Goal: Task Accomplishment & Management: Complete application form

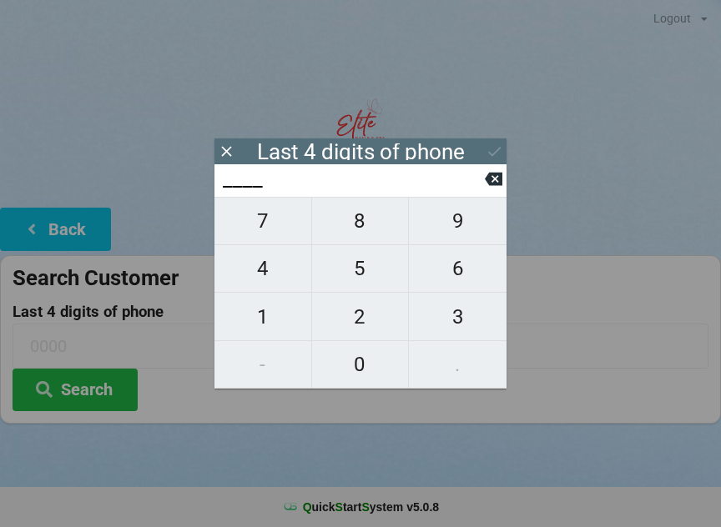
click at [336, 214] on span "8" at bounding box center [360, 220] width 97 height 35
type input "8___"
click at [259, 224] on span "7" at bounding box center [262, 220] width 97 height 35
type input "87__"
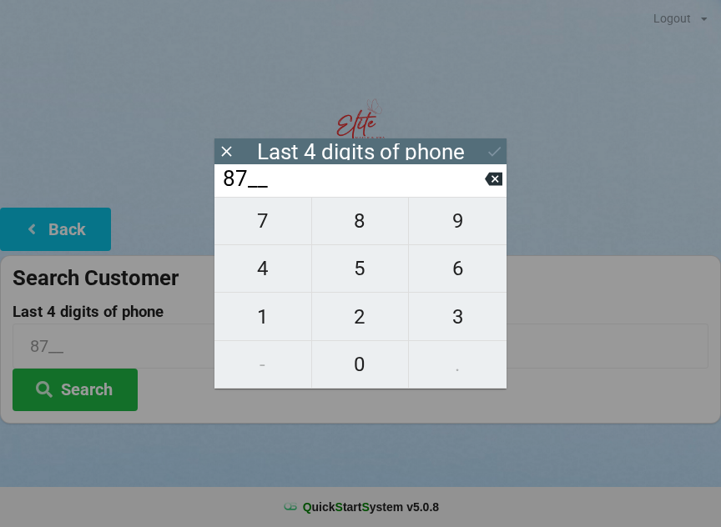
click at [490, 186] on icon at bounding box center [494, 179] width 18 height 13
type input "8___"
click at [279, 312] on span "1" at bounding box center [262, 316] width 97 height 35
type input "81__"
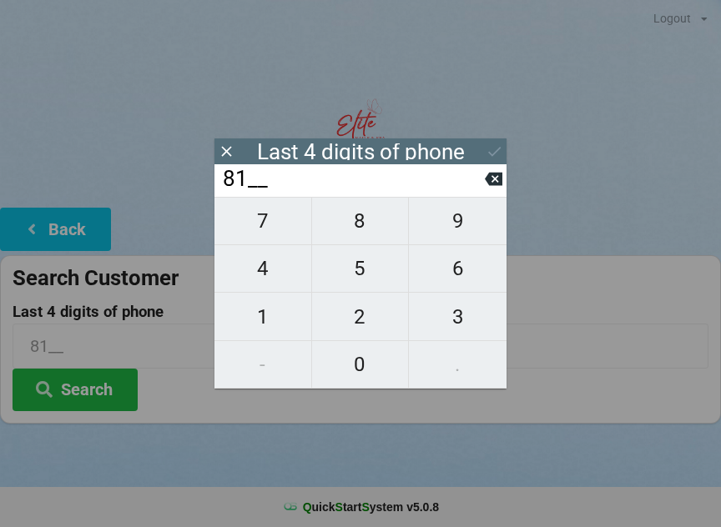
click at [264, 316] on span "1" at bounding box center [262, 316] width 97 height 35
type input "811_"
click at [493, 179] on icon at bounding box center [494, 179] width 18 height 13
type input "81__"
click at [454, 318] on span "3" at bounding box center [458, 316] width 98 height 35
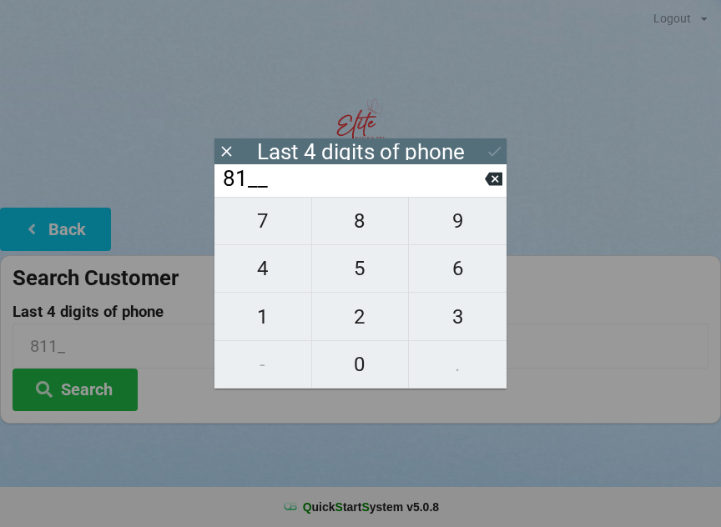
type input "813_"
click at [359, 234] on span "8" at bounding box center [360, 220] width 97 height 35
type input "8138"
click at [256, 273] on div "7 8 9 4 5 6 1 2 3 - 0 ." at bounding box center [360, 293] width 292 height 192
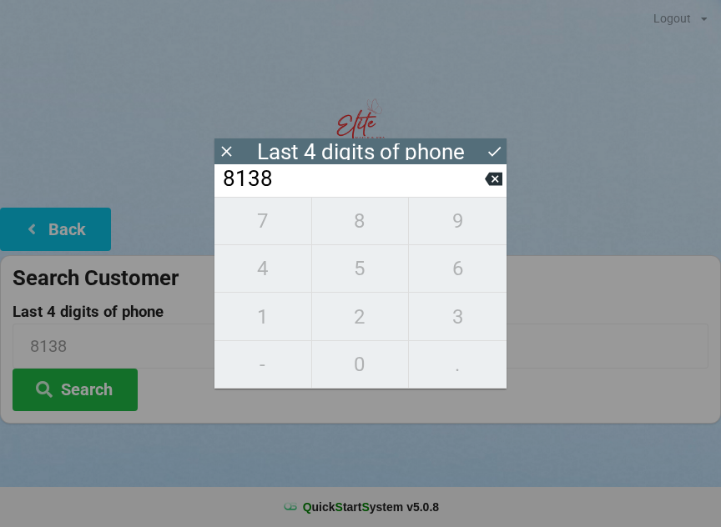
click at [275, 181] on input "8138" at bounding box center [353, 179] width 264 height 27
click at [480, 180] on input "8138" at bounding box center [353, 179] width 264 height 27
click at [478, 180] on input "8138" at bounding box center [353, 179] width 264 height 27
click at [472, 183] on input "8138" at bounding box center [353, 179] width 264 height 27
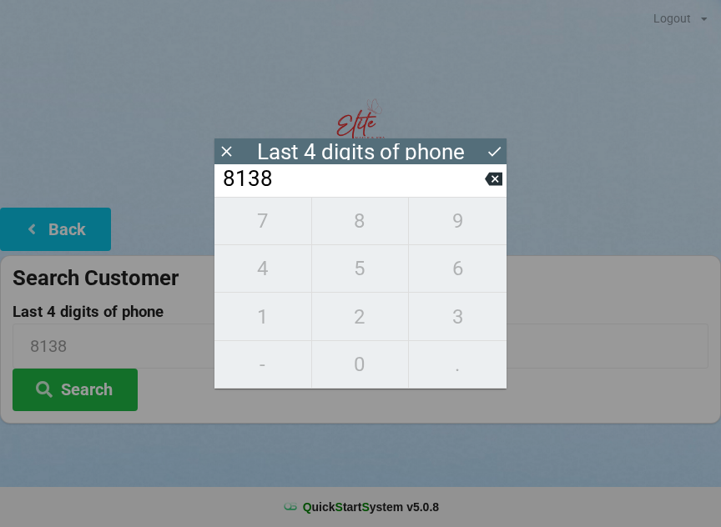
click at [324, 185] on input "8138" at bounding box center [353, 179] width 264 height 27
click at [352, 173] on input "8138" at bounding box center [353, 179] width 264 height 27
click at [339, 181] on input "8138" at bounding box center [353, 179] width 264 height 27
click at [504, 173] on div "8138" at bounding box center [360, 180] width 292 height 33
click at [495, 176] on icon at bounding box center [494, 179] width 18 height 18
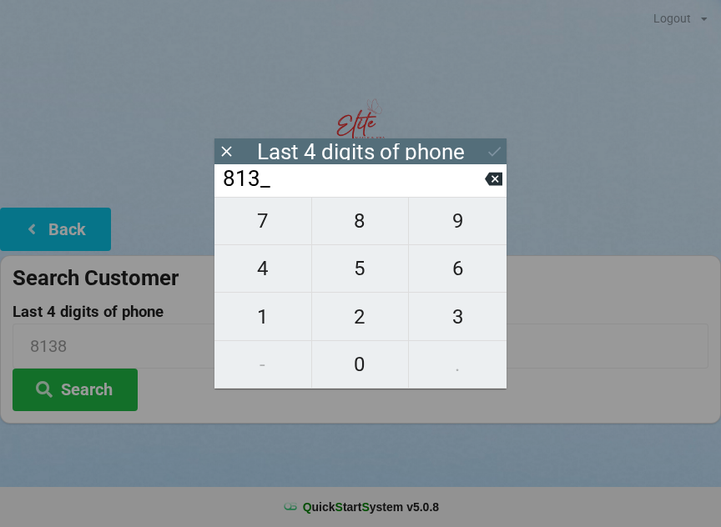
click at [500, 186] on icon at bounding box center [494, 179] width 18 height 13
click at [501, 190] on button at bounding box center [494, 179] width 18 height 23
click at [500, 188] on icon at bounding box center [494, 179] width 18 height 18
type input "____"
click at [452, 320] on span "3" at bounding box center [458, 316] width 98 height 35
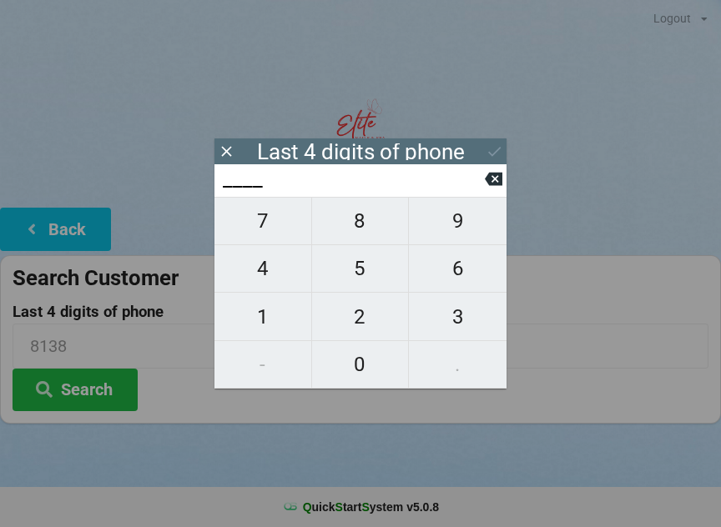
type input "3___"
click at [456, 311] on span "3" at bounding box center [458, 316] width 98 height 35
type input "33__"
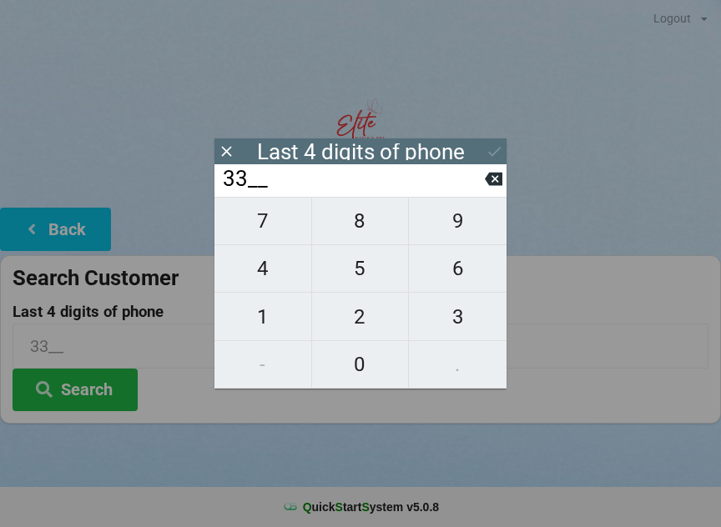
click at [448, 277] on span "6" at bounding box center [458, 268] width 98 height 35
type input "336_"
click at [368, 227] on span "8" at bounding box center [360, 220] width 97 height 35
type input "3368"
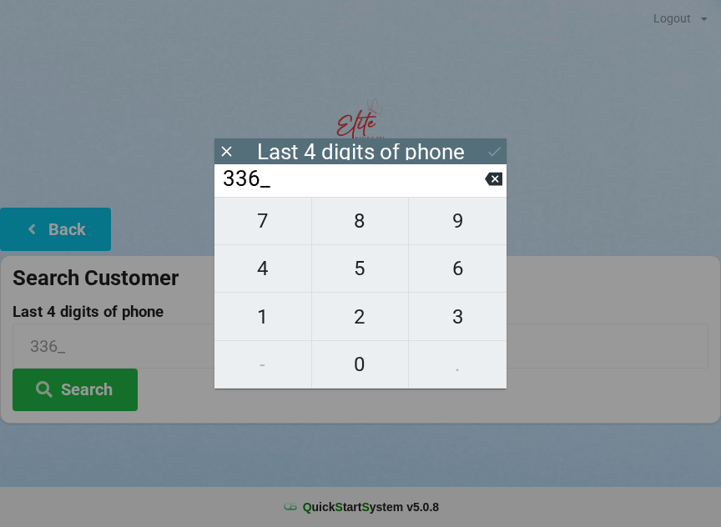
type input "3368"
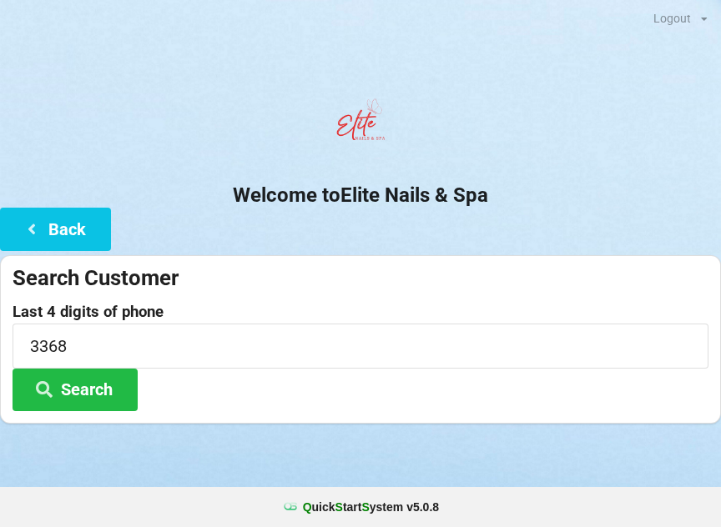
click at [45, 391] on icon at bounding box center [44, 388] width 20 height 14
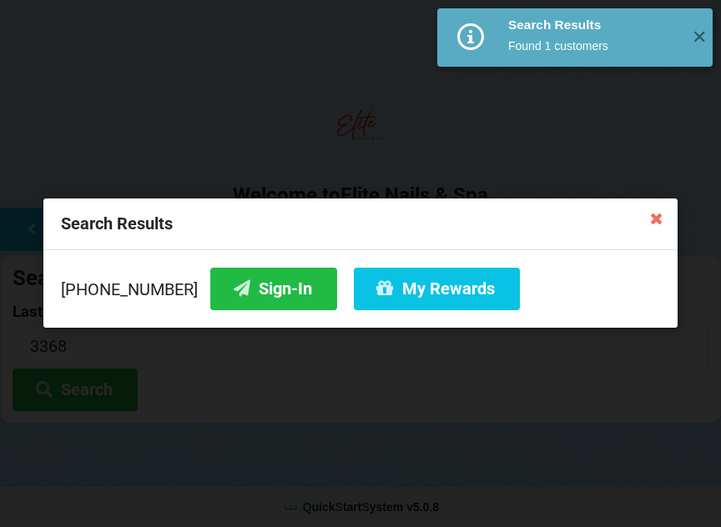
click at [62, 379] on div "Search Results [PHONE_NUMBER] Sign-In My Rewards" at bounding box center [360, 263] width 721 height 527
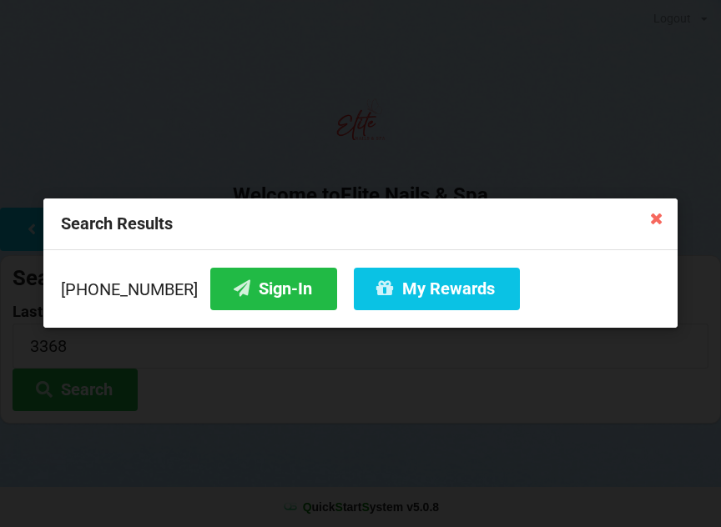
click at [232, 282] on icon at bounding box center [242, 288] width 20 height 14
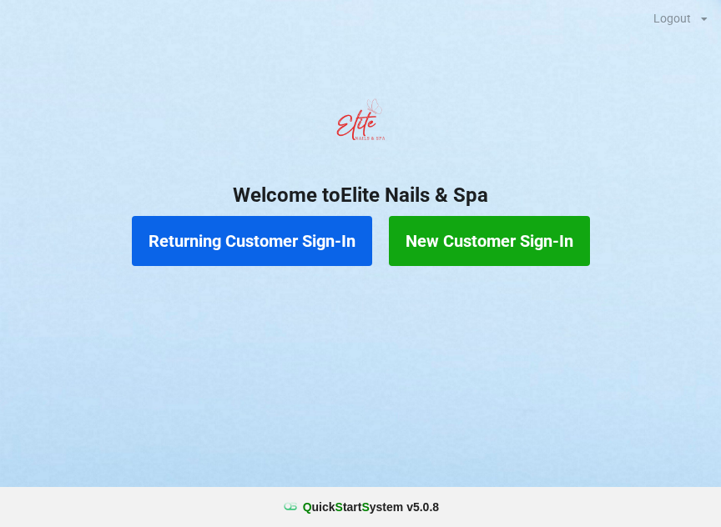
click at [452, 246] on button "New Customer Sign-In" at bounding box center [489, 241] width 201 height 50
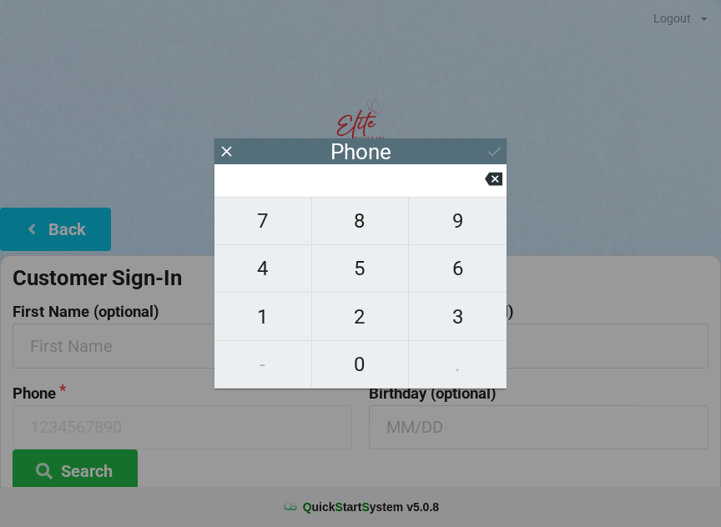
click at [215, 147] on div "Phone" at bounding box center [360, 151] width 292 height 26
click at [228, 155] on icon at bounding box center [227, 152] width 18 height 18
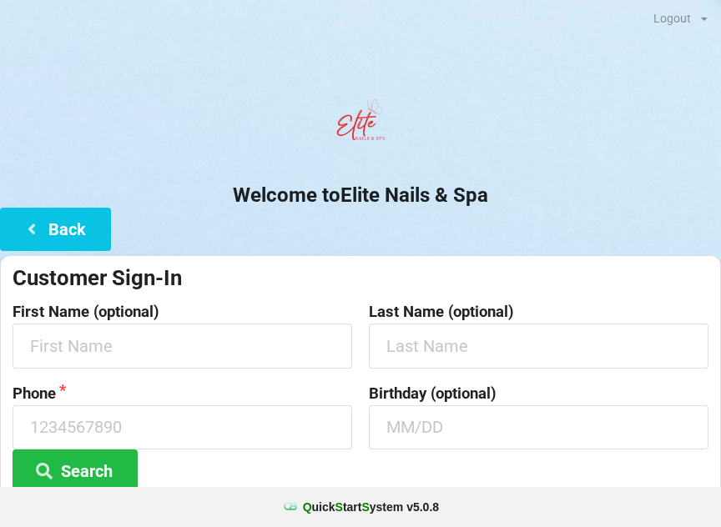
click at [40, 234] on icon at bounding box center [32, 228] width 20 height 14
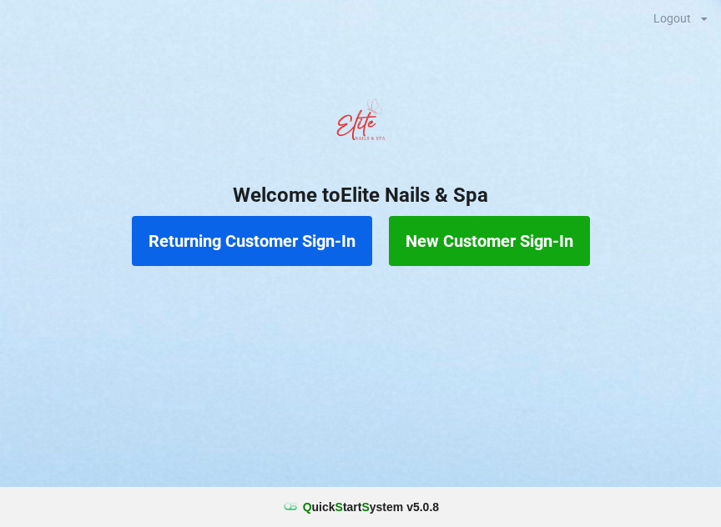
click at [203, 238] on button "Returning Customer Sign-In" at bounding box center [252, 241] width 240 height 50
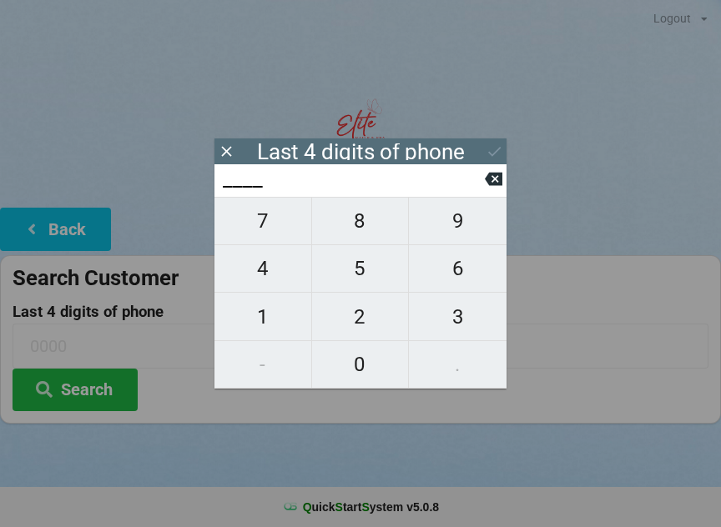
click at [243, 148] on div "Last 4 digits of phone" at bounding box center [360, 151] width 292 height 26
click at [224, 150] on icon at bounding box center [226, 151] width 10 height 10
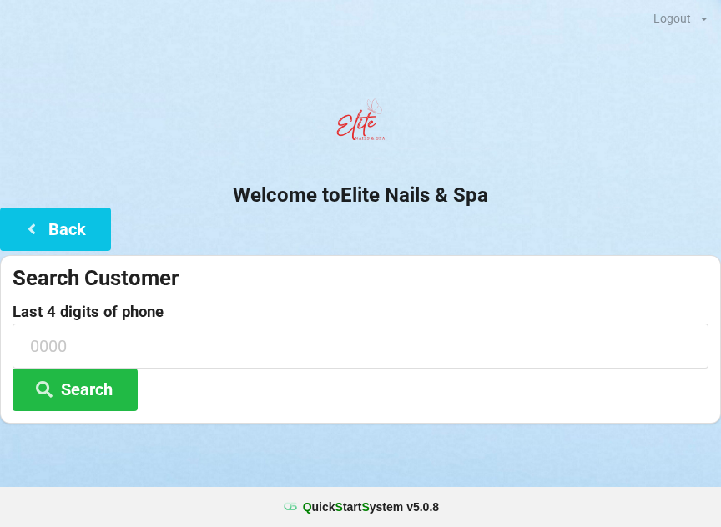
click at [63, 230] on button "Back" at bounding box center [55, 229] width 111 height 43
